Goal: Information Seeking & Learning: Learn about a topic

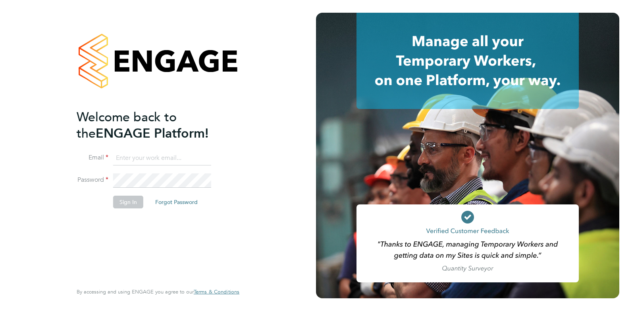
click at [135, 165] on li "Email" at bounding box center [154, 162] width 155 height 22
click at [135, 161] on input at bounding box center [162, 158] width 98 height 14
click at [134, 159] on input "elliedannidean@gmail.com" at bounding box center [162, 158] width 98 height 14
click at [198, 148] on ng-template "Welcome back to the ENGAGE Platform! Email elliedannidean@gmail.com Password Si…" at bounding box center [154, 162] width 155 height 107
drag, startPoint x: 198, startPoint y: 153, endPoint x: 101, endPoint y: 137, distance: 98.3
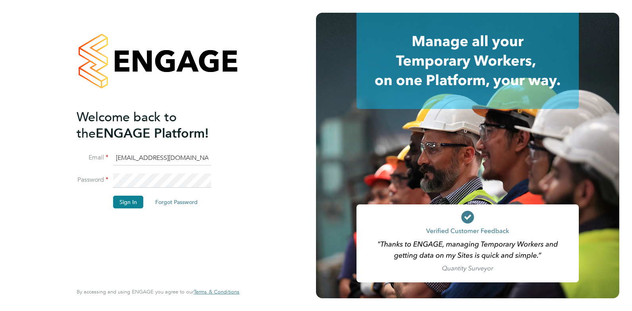
click at [101, 137] on ng-template "Welcome back to the ENGAGE Platform! Email elliedannidean@gmail.com Password Si…" at bounding box center [154, 162] width 155 height 107
type input "D"
type input "ellie@omniapeople.com"
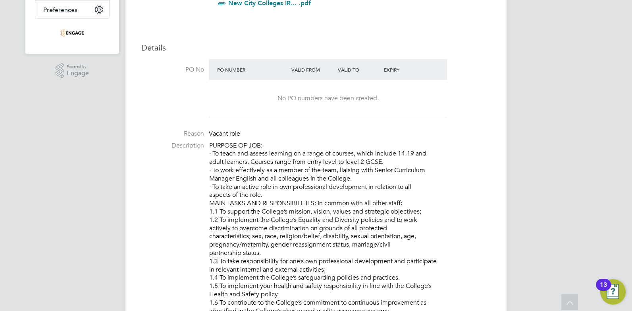
scroll to position [50, 0]
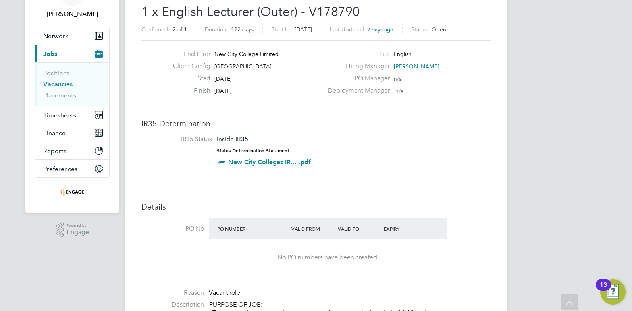
click at [59, 55] on button "Current page: Jobs" at bounding box center [72, 53] width 74 height 17
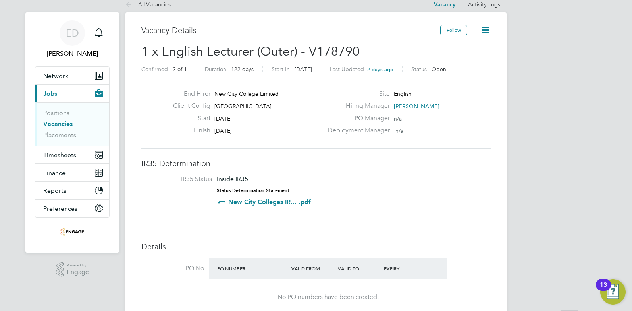
scroll to position [0, 0]
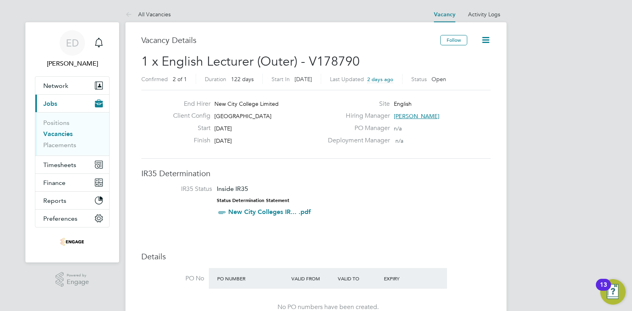
click at [53, 132] on link "Vacancies" at bounding box center [57, 134] width 29 height 8
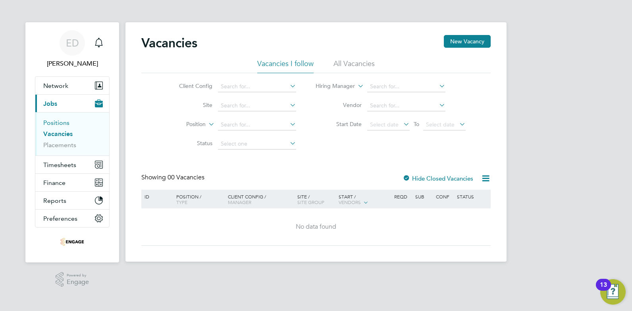
click at [52, 120] on link "Positions" at bounding box center [56, 123] width 26 height 8
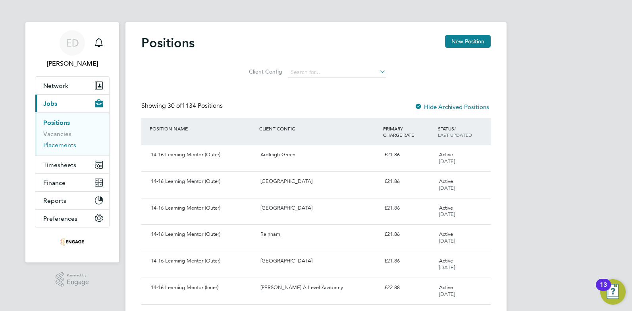
click at [47, 141] on link "Placements" at bounding box center [59, 145] width 33 height 8
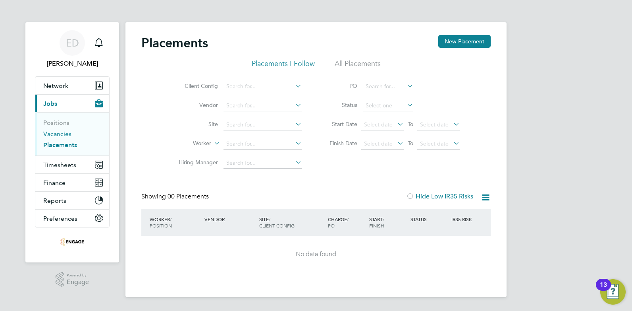
click at [46, 132] on link "Vacancies" at bounding box center [57, 134] width 28 height 8
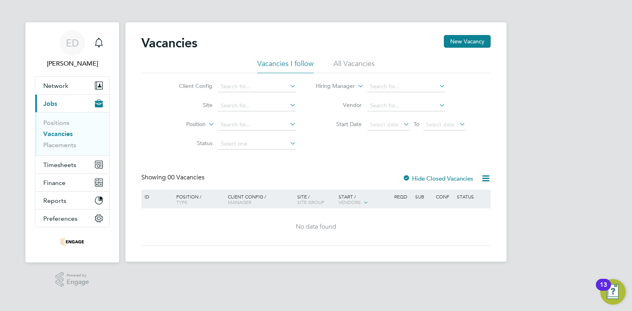
click at [43, 122] on ul "Positions Vacancies Placements" at bounding box center [72, 133] width 74 height 43
click at [48, 122] on link "Positions" at bounding box center [56, 123] width 26 height 8
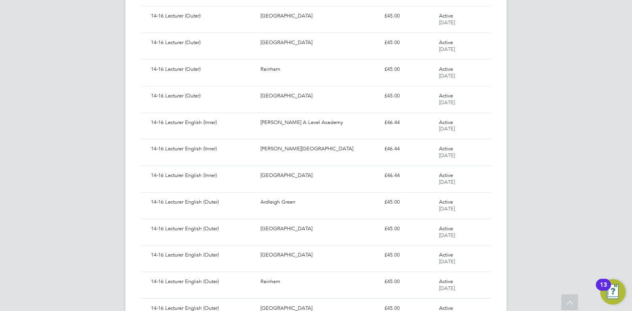
scroll to position [467, 0]
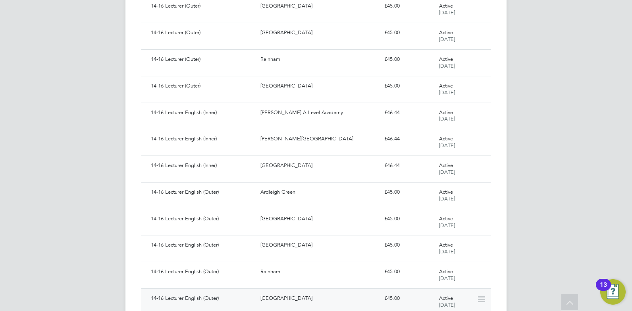
click at [256, 297] on div "14-16 Lecturer English (Outer)" at bounding box center [203, 297] width 110 height 13
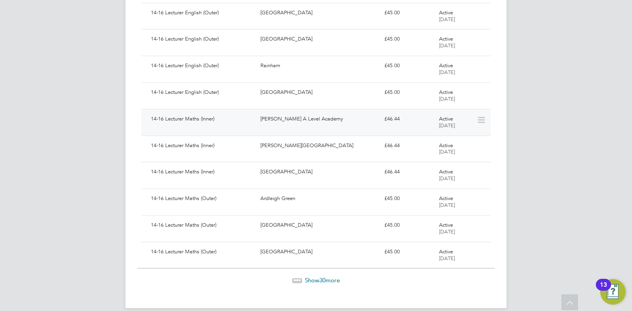
scroll to position [682, 0]
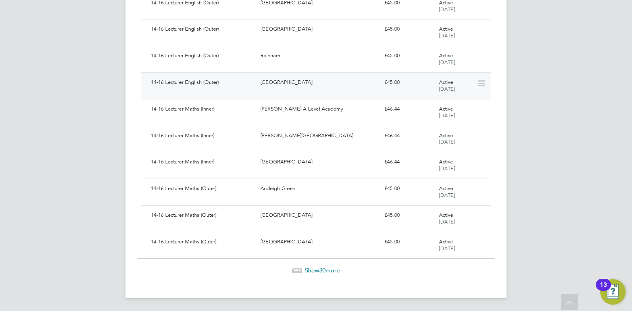
click at [263, 78] on div "[GEOGRAPHIC_DATA]" at bounding box center [319, 82] width 124 height 13
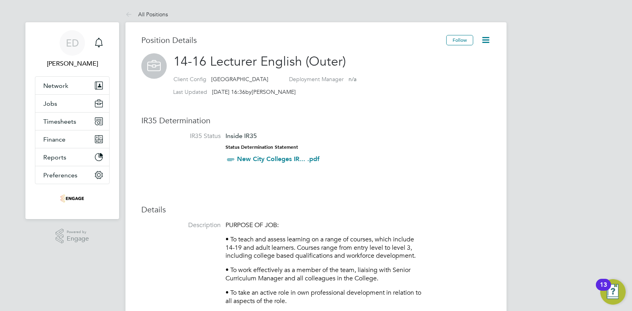
click at [486, 42] on icon at bounding box center [486, 40] width 10 height 10
click at [386, 115] on h3 "IR35 Determination" at bounding box center [315, 120] width 349 height 10
click at [270, 150] on div "Status Determination Statement New City Colleges IR... .pdf" at bounding box center [273, 154] width 94 height 21
click at [147, 120] on h3 "IR35 Determination" at bounding box center [315, 120] width 349 height 10
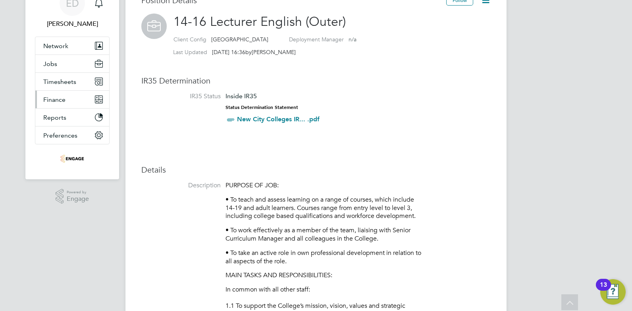
scroll to position [30, 0]
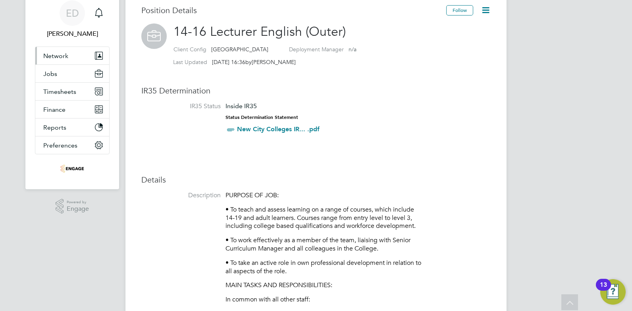
click at [56, 49] on button "Network" at bounding box center [72, 55] width 74 height 17
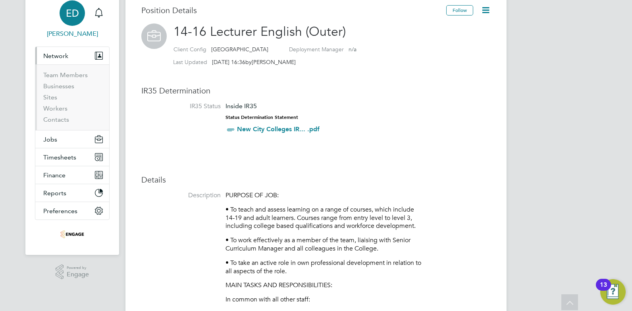
click at [69, 11] on span "ED" at bounding box center [72, 13] width 13 height 10
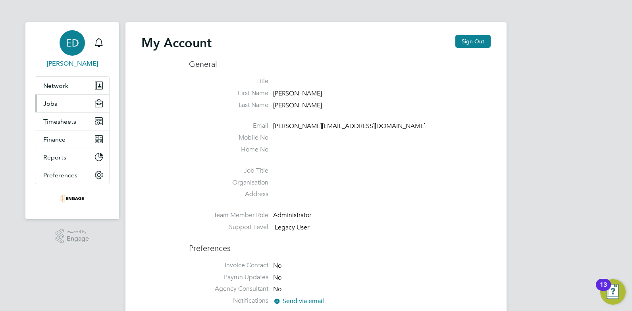
click at [78, 106] on button "Jobs" at bounding box center [72, 103] width 74 height 17
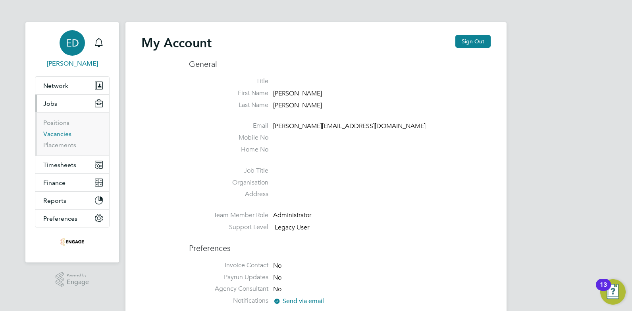
click at [57, 132] on link "Vacancies" at bounding box center [57, 134] width 28 height 8
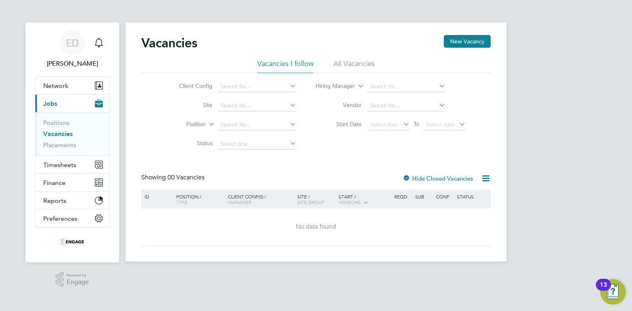
click at [69, 121] on li "Positions" at bounding box center [73, 124] width 60 height 11
click at [59, 123] on link "Positions" at bounding box center [56, 123] width 26 height 8
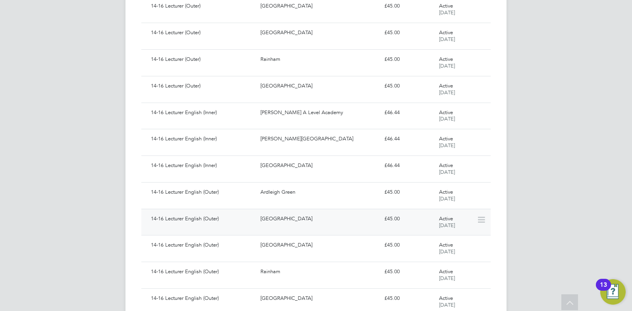
scroll to position [397, 0]
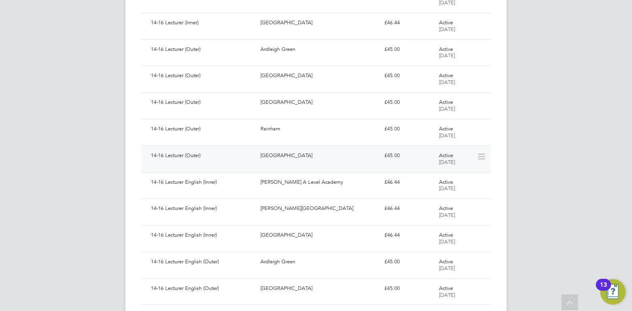
click at [186, 153] on div "14-16 Lecturer (Outer)" at bounding box center [203, 155] width 110 height 13
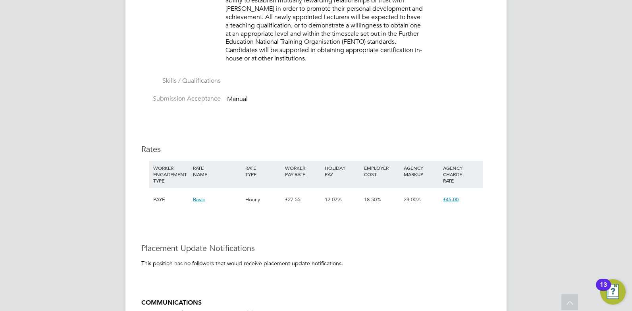
scroll to position [1112, 0]
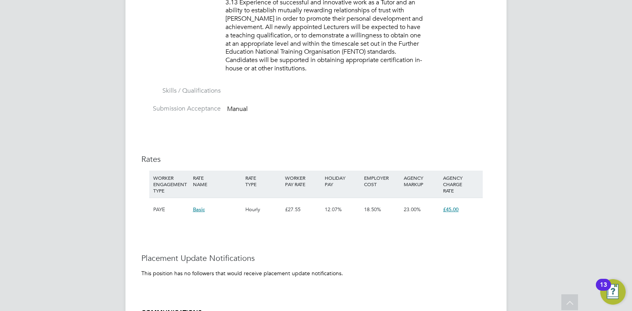
click at [164, 221] on div "PAYE" at bounding box center [171, 209] width 40 height 23
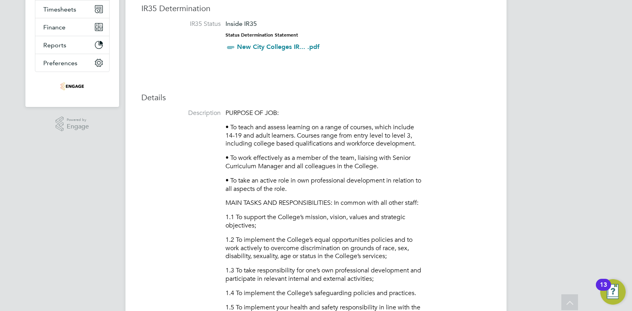
scroll to position [0, 0]
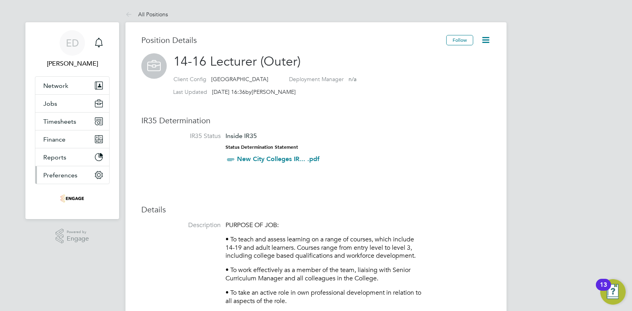
click at [77, 175] on span "Preferences" at bounding box center [60, 175] width 34 height 8
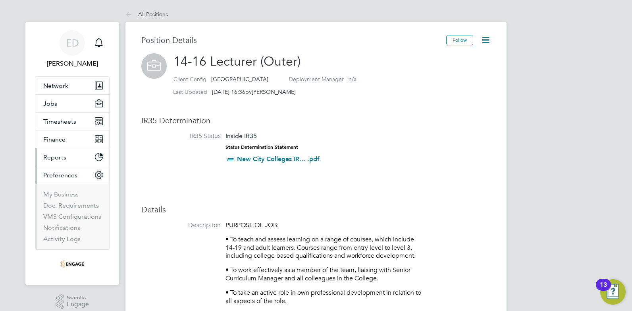
click at [71, 160] on button "Reports" at bounding box center [72, 156] width 74 height 17
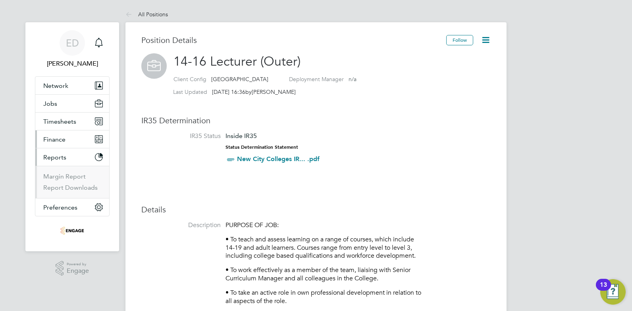
click at [68, 146] on button "Finance" at bounding box center [72, 138] width 74 height 17
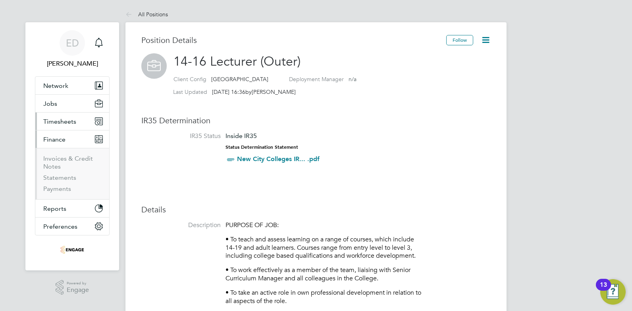
click at [60, 121] on span "Timesheets" at bounding box center [59, 122] width 33 height 8
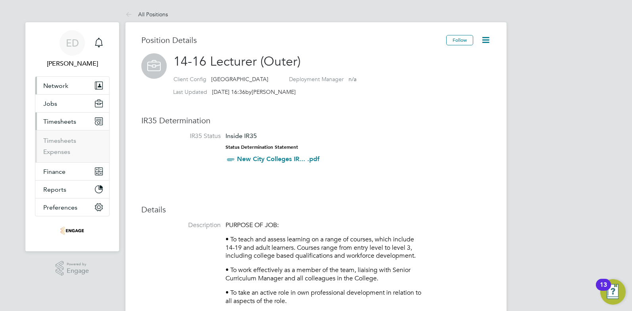
click at [54, 85] on span "Network" at bounding box center [55, 86] width 25 height 8
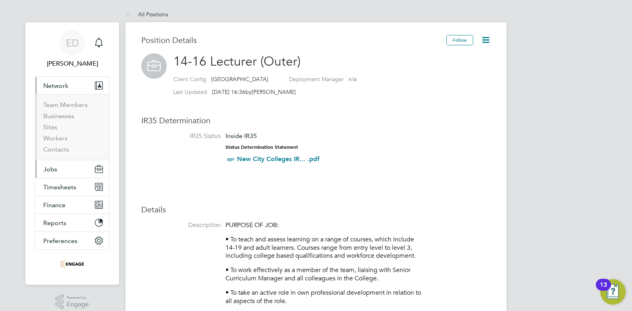
click at [57, 170] on button "Jobs" at bounding box center [72, 168] width 74 height 17
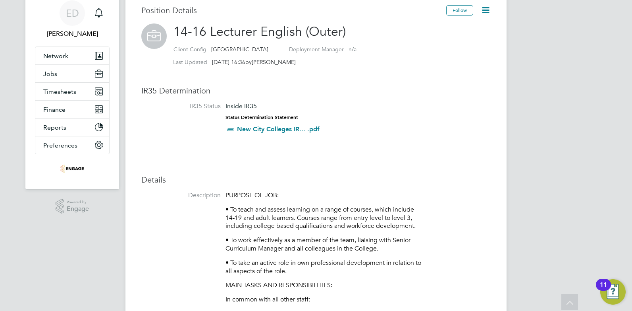
scroll to position [20, 0]
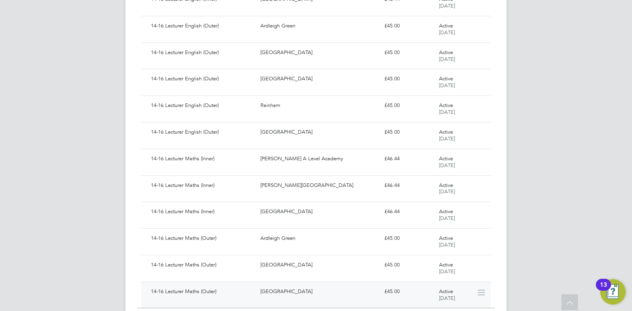
scroll to position [623, 0]
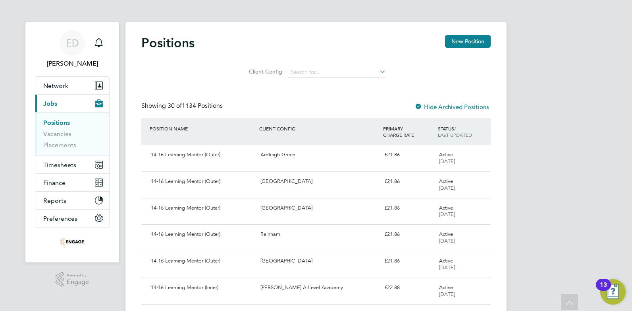
scroll to position [397, 0]
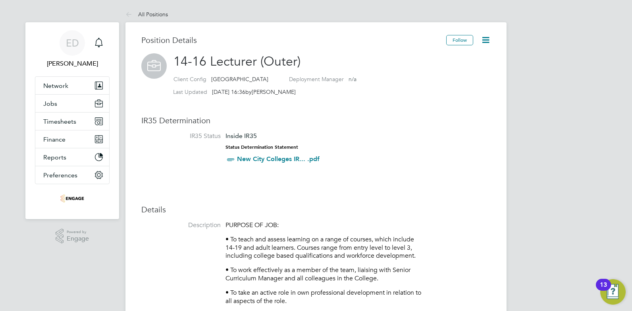
scroll to position [23, 53]
click at [260, 157] on link "New City Colleges IR... .pdf" at bounding box center [278, 159] width 83 height 8
click at [230, 158] on icon at bounding box center [231, 159] width 10 height 10
